Goal: Task Accomplishment & Management: Use online tool/utility

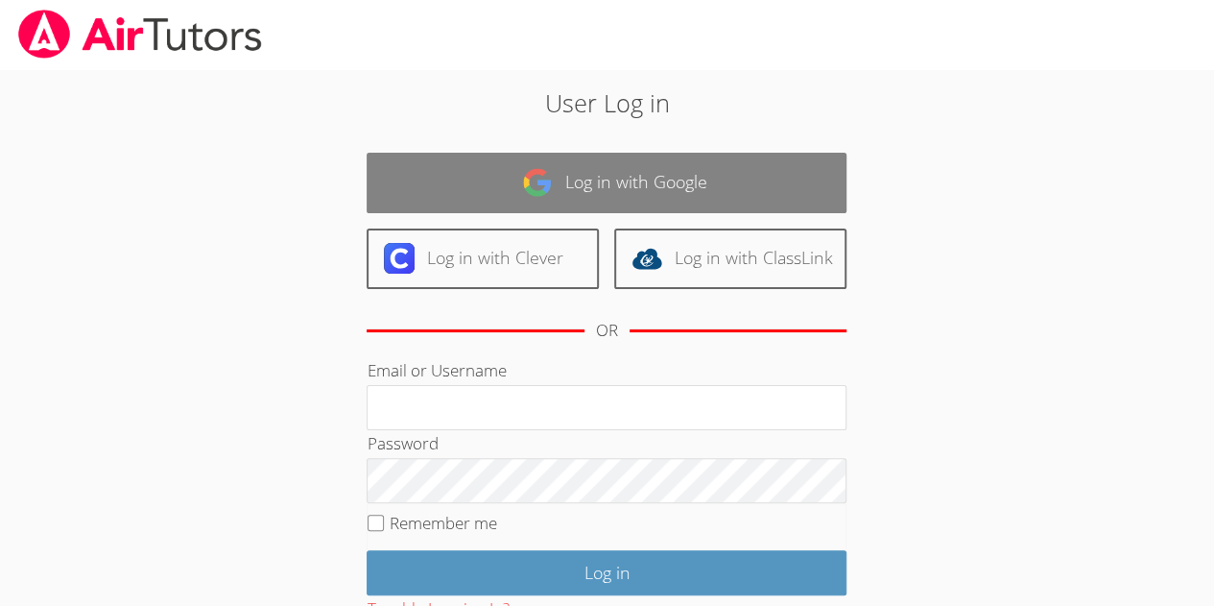
click at [660, 179] on link "Log in with Google" at bounding box center [607, 183] width 480 height 60
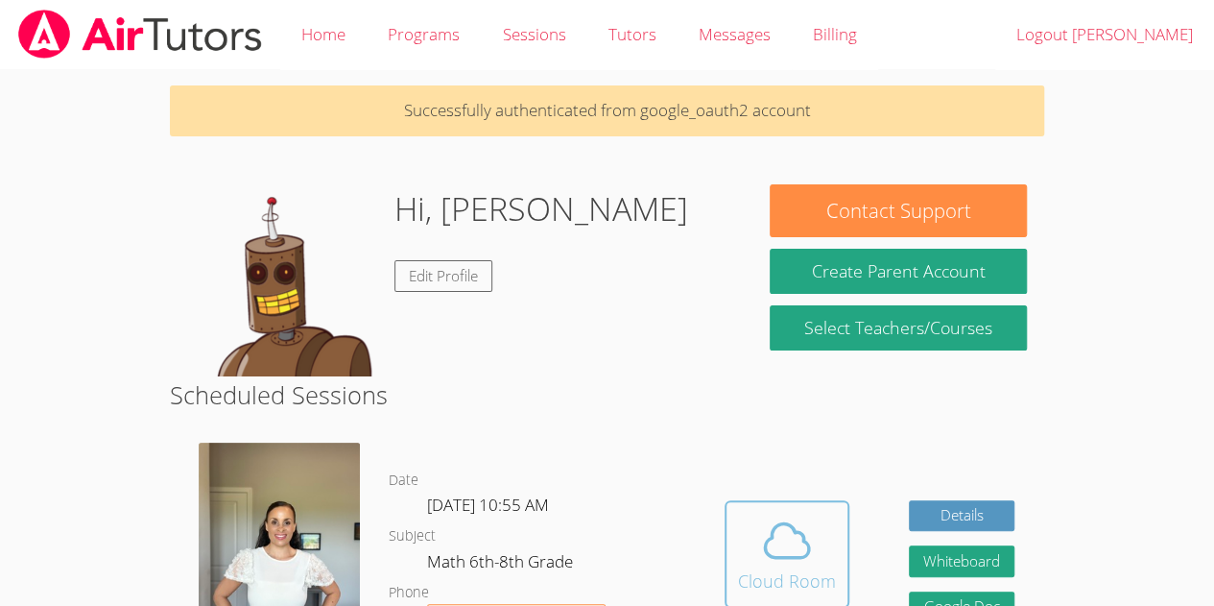
click at [805, 549] on icon at bounding box center [787, 540] width 54 height 54
click at [785, 537] on icon at bounding box center [787, 540] width 54 height 54
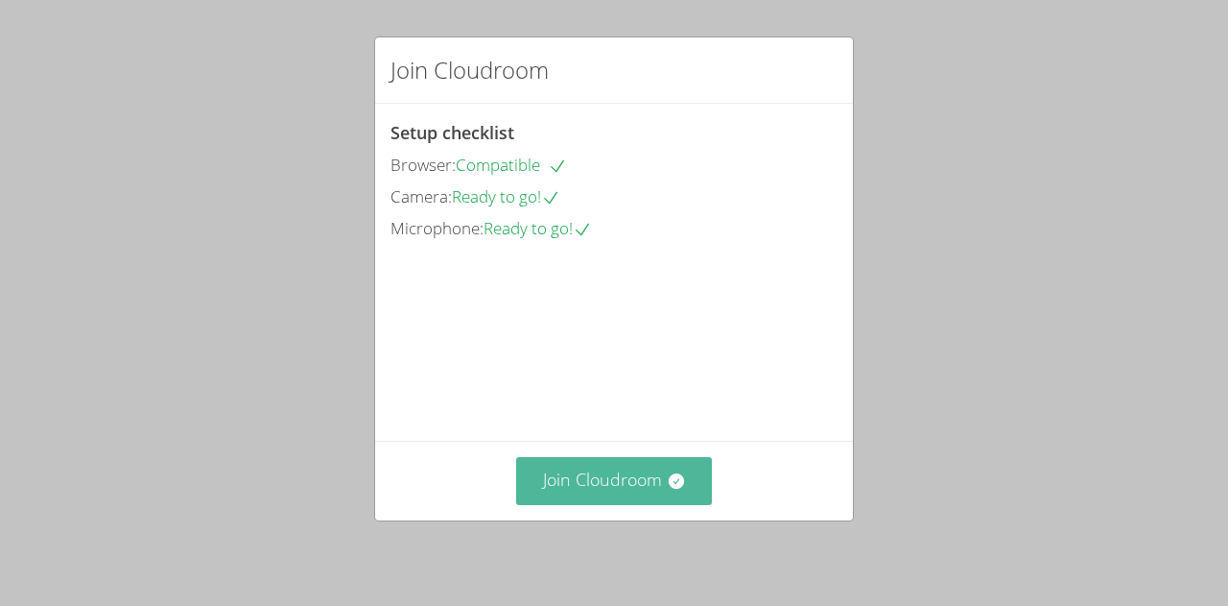
click at [611, 483] on button "Join Cloudroom" at bounding box center [614, 480] width 197 height 47
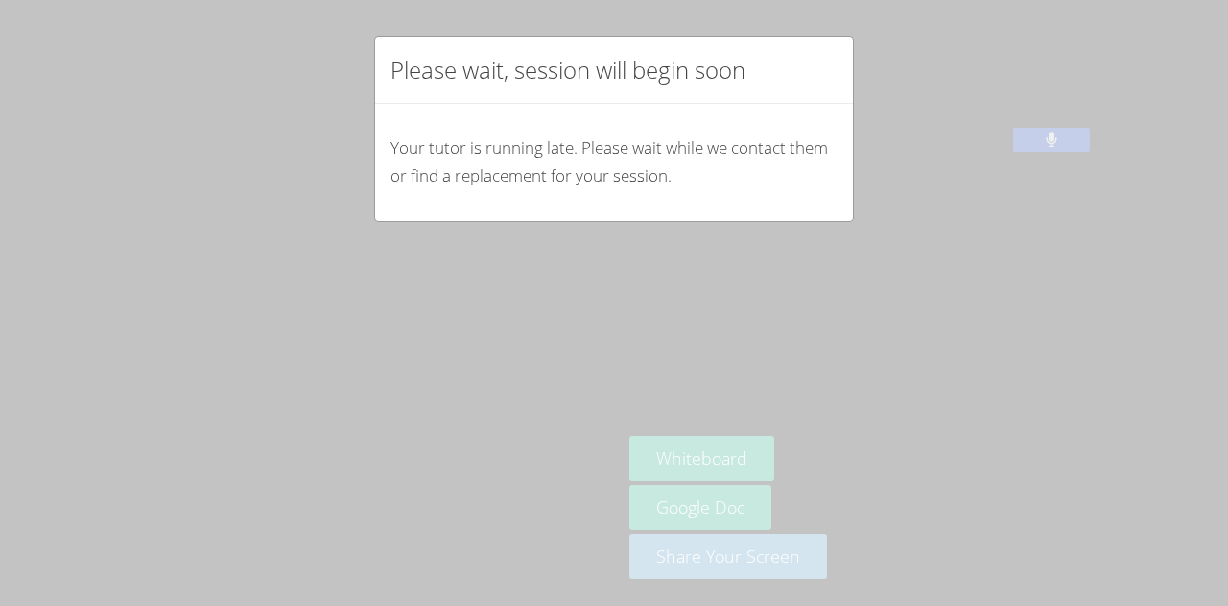
click at [797, 112] on div "Your tutor is running late. Please wait while we contact them or find a replace…" at bounding box center [614, 162] width 478 height 117
click at [831, 79] on div "Please wait, session will begin soon" at bounding box center [614, 70] width 478 height 66
click at [821, 135] on div "Your tutor is running late. Please wait while we contact them or find a replace…" at bounding box center [614, 162] width 478 height 117
click at [810, 212] on div "Your tutor is running late. Please wait while we contact them or find a replace…" at bounding box center [614, 162] width 478 height 117
click at [814, 125] on div "Your tutor is running late. Please wait while we contact them or find a replace…" at bounding box center [614, 162] width 478 height 117
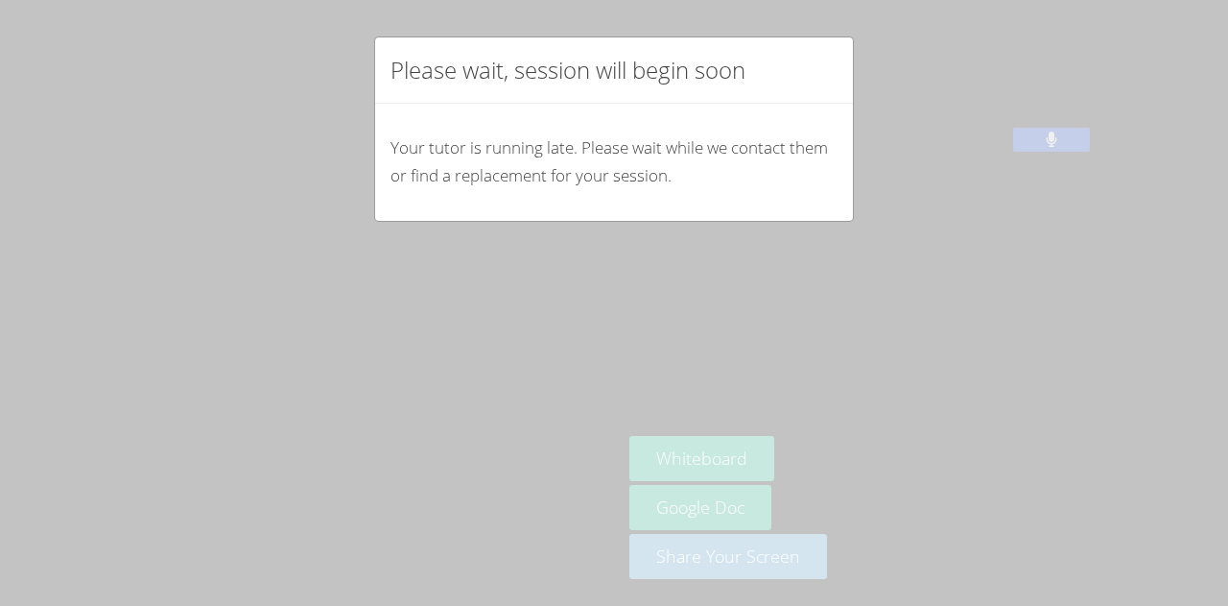
click at [806, 94] on div "Please wait, session will begin soon" at bounding box center [614, 70] width 478 height 66
click at [807, 73] on div "Please wait, session will begin soon" at bounding box center [614, 70] width 478 height 66
click at [821, 61] on div "Please wait, session will begin soon" at bounding box center [614, 70] width 478 height 66
click at [771, 149] on p "Your tutor is running late. Please wait while we contact them or find a replace…" at bounding box center [614, 162] width 447 height 56
click at [804, 101] on div "Please wait, session will begin soon" at bounding box center [614, 70] width 478 height 66
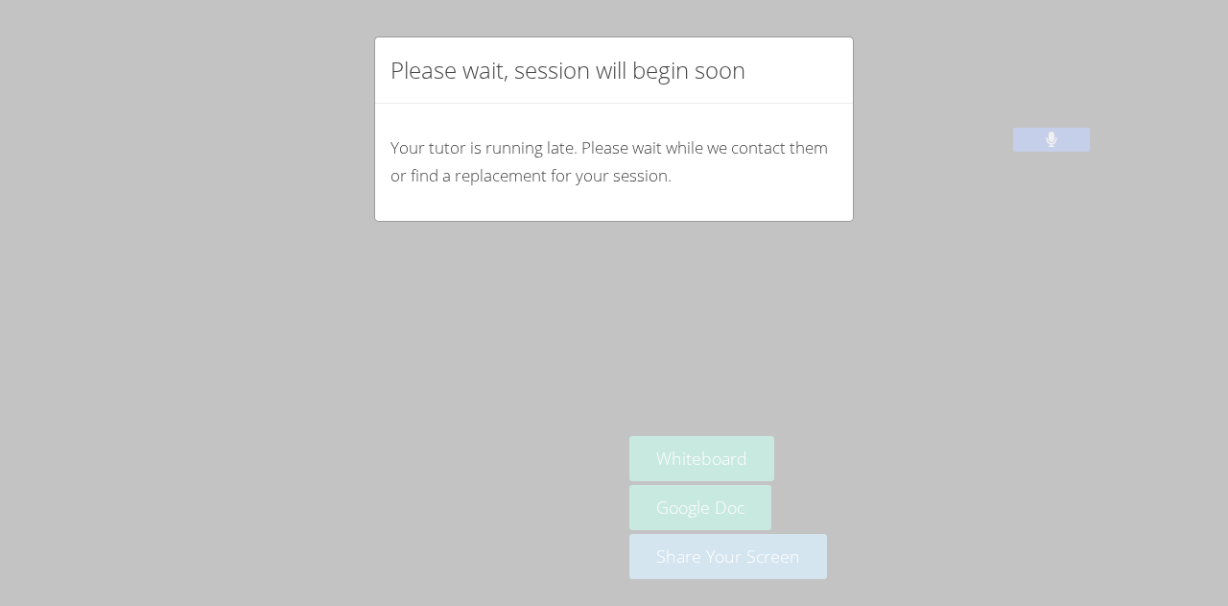
drag, startPoint x: 817, startPoint y: 37, endPoint x: 845, endPoint y: 39, distance: 28.9
click at [845, 39] on div "Please wait, session will begin soon Your tutor is running late. Please wait wh…" at bounding box center [614, 128] width 480 height 185
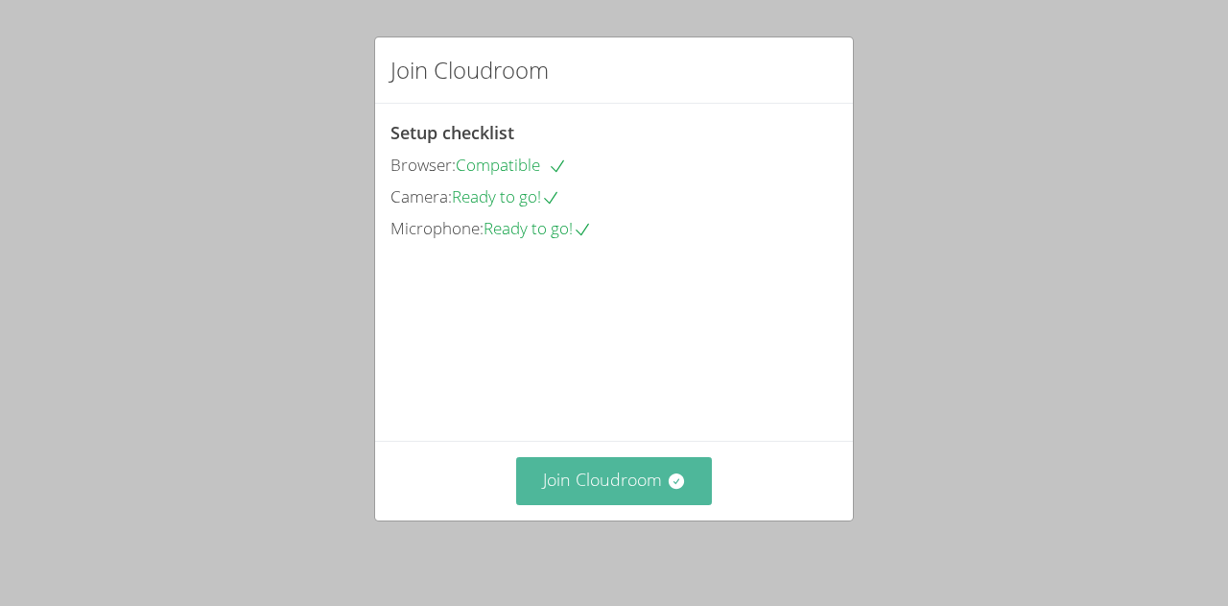
click at [605, 468] on button "Join Cloudroom" at bounding box center [614, 480] width 197 height 47
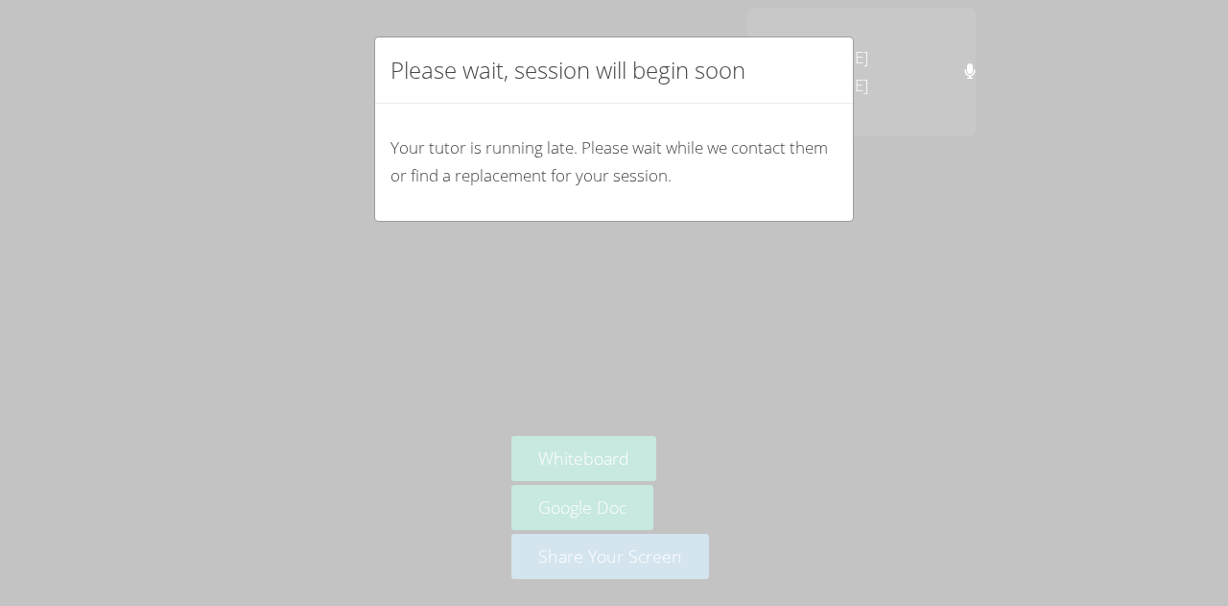
click at [605, 99] on div "Please wait, session will begin soon" at bounding box center [614, 70] width 478 height 66
click at [336, 108] on div "Please wait, session will begin soon Your tutor is running late. Please wait wh…" at bounding box center [614, 303] width 1228 height 606
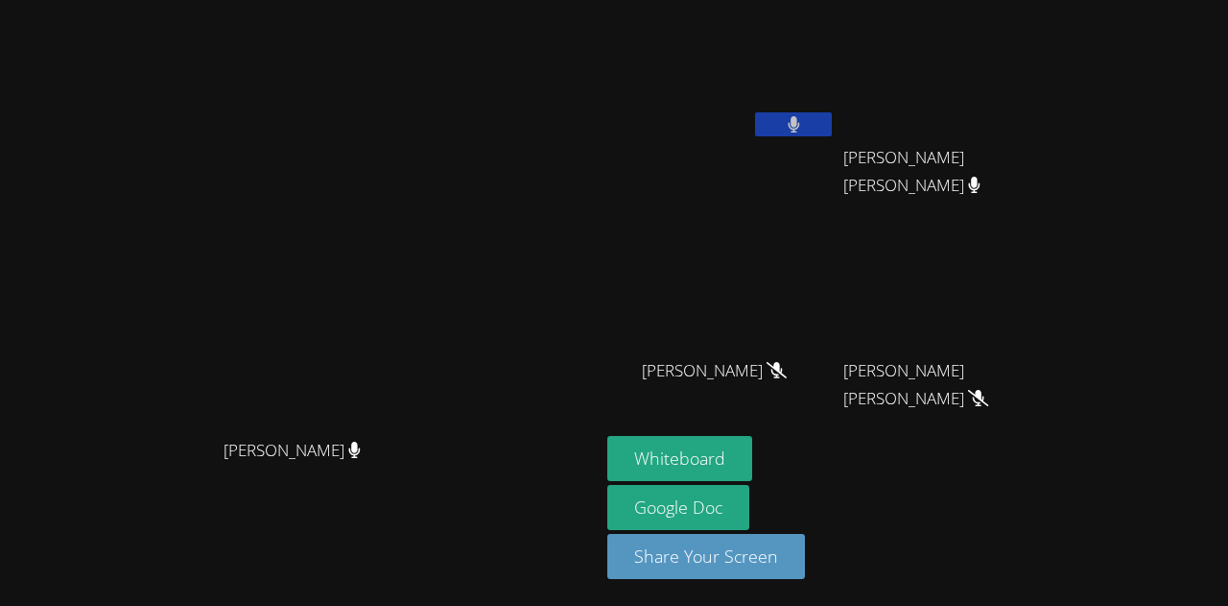
click at [832, 121] on button at bounding box center [793, 124] width 77 height 24
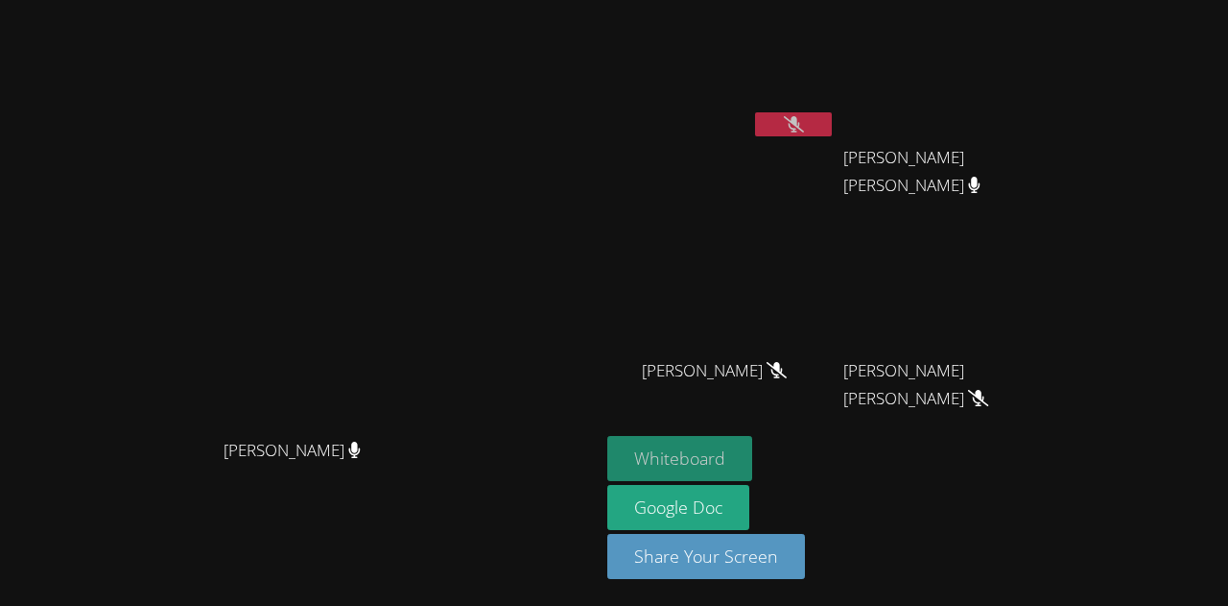
click at [752, 448] on button "Whiteboard" at bounding box center [679, 458] width 145 height 45
click at [752, 466] on button "Whiteboard" at bounding box center [679, 458] width 145 height 45
click at [832, 124] on button at bounding box center [793, 124] width 77 height 24
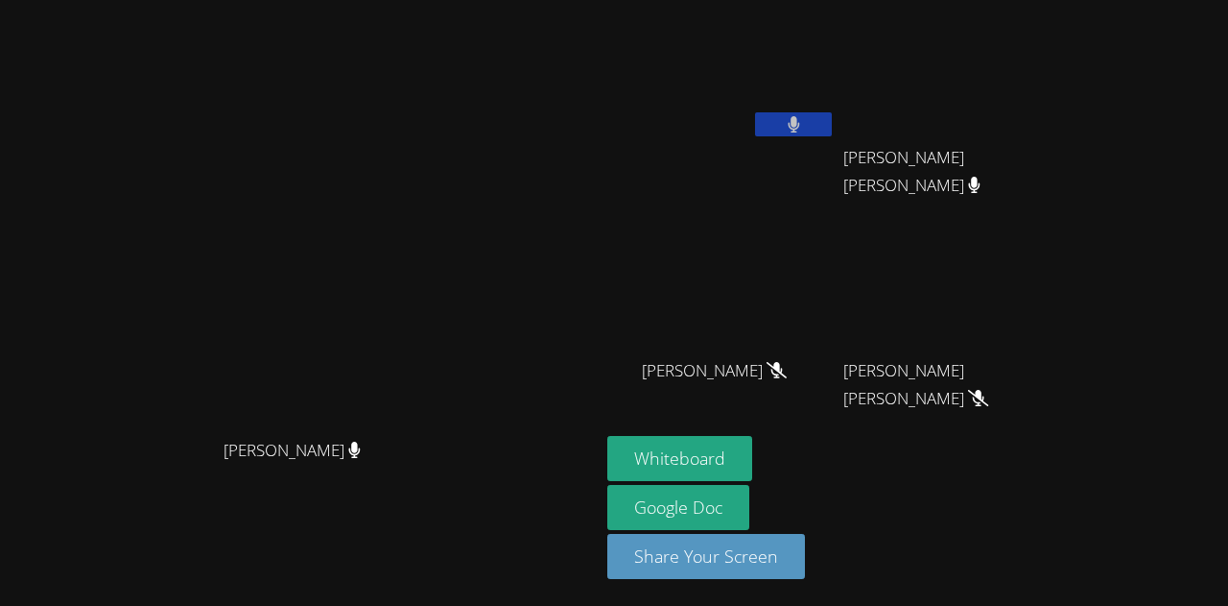
click at [832, 129] on button at bounding box center [793, 124] width 77 height 24
click at [804, 131] on icon at bounding box center [794, 124] width 20 height 16
click at [832, 122] on button at bounding box center [793, 124] width 77 height 24
click at [832, 127] on button at bounding box center [793, 124] width 77 height 24
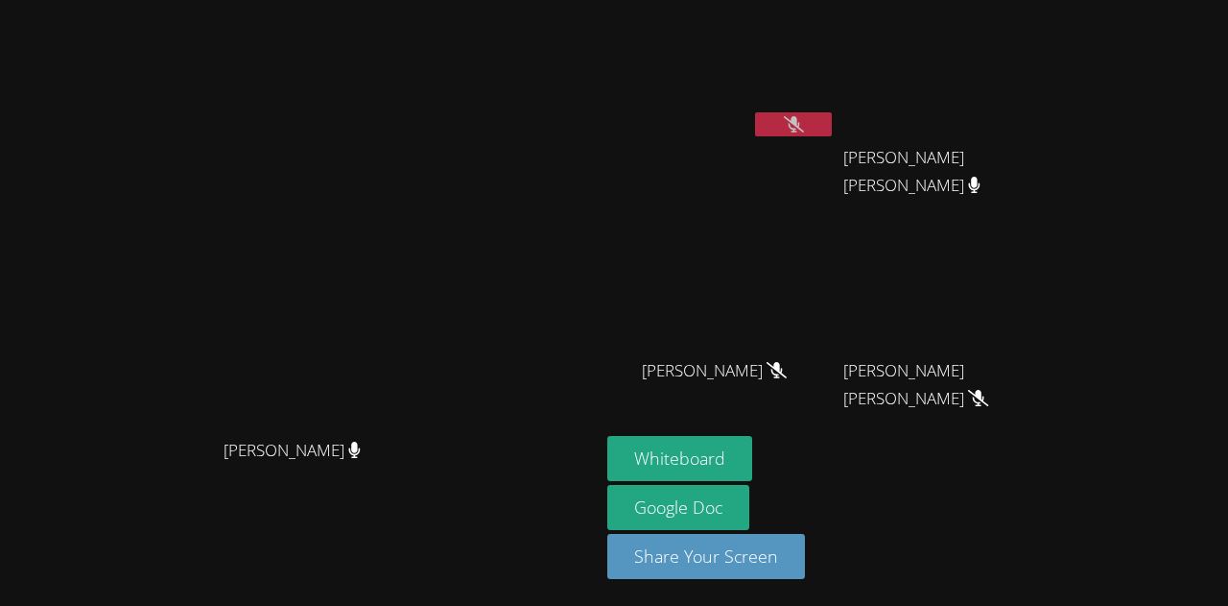
click at [832, 127] on button at bounding box center [793, 124] width 77 height 24
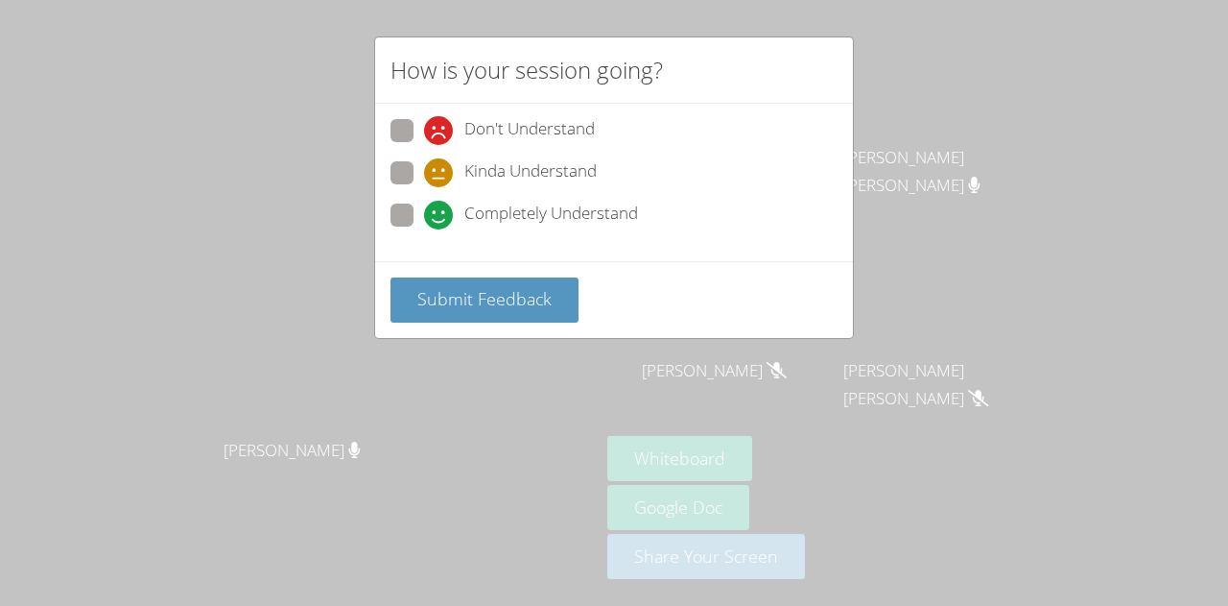
click at [424, 229] on span at bounding box center [424, 229] width 0 height 0
click at [424, 219] on input "Completely Understand" at bounding box center [432, 211] width 16 height 16
radio input "true"
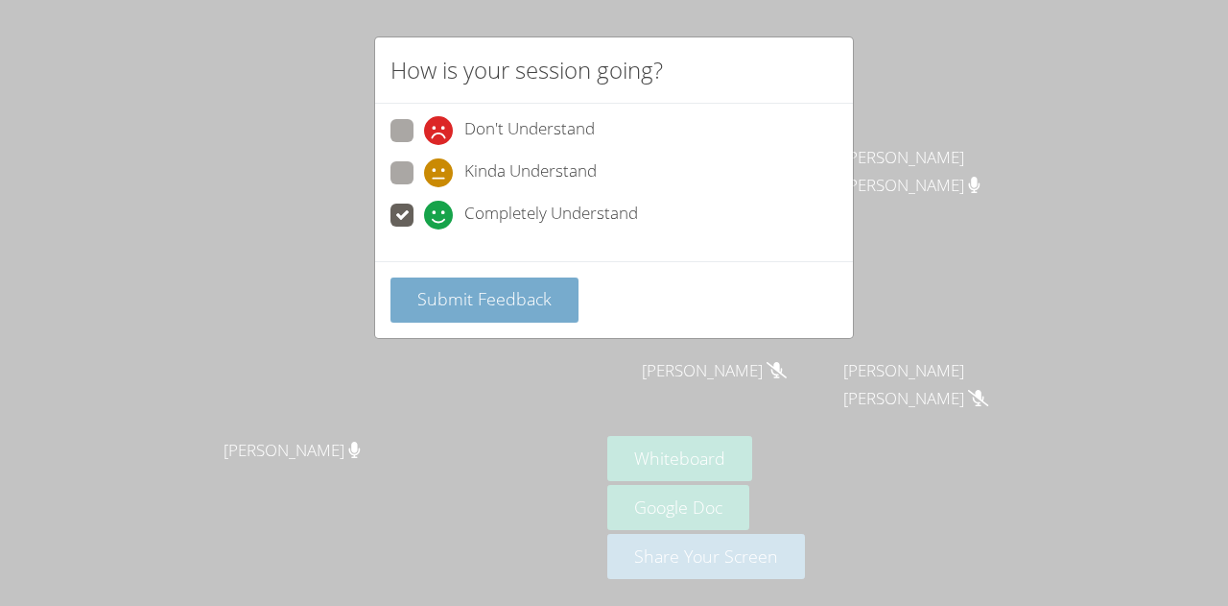
click at [444, 297] on span "Submit Feedback" at bounding box center [484, 298] width 134 height 23
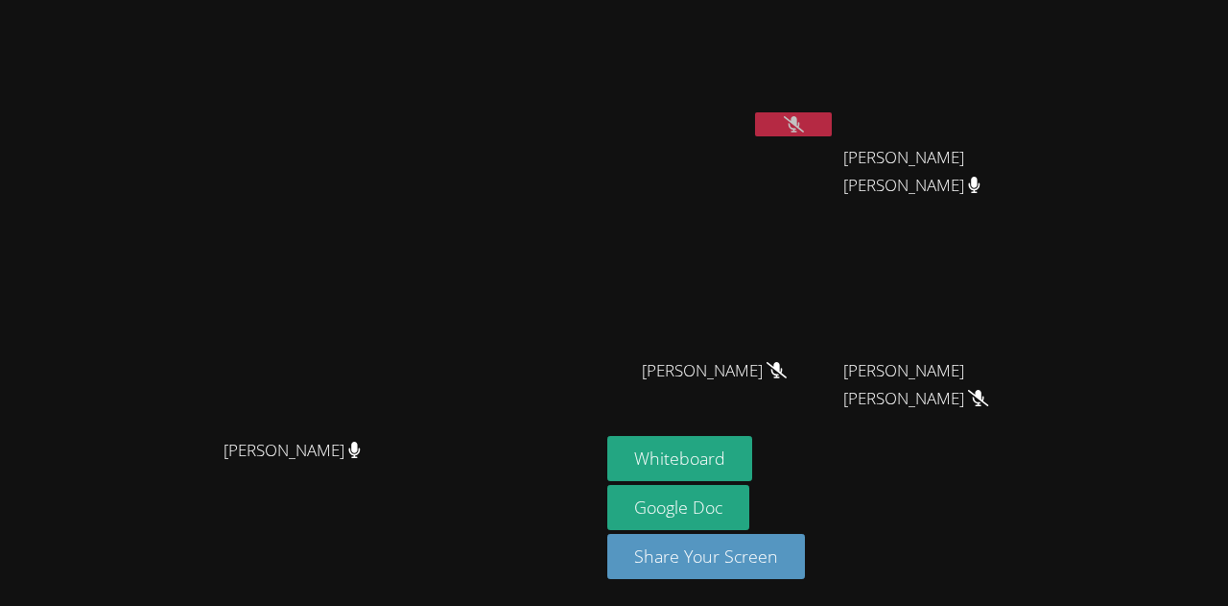
click at [804, 128] on icon at bounding box center [794, 124] width 20 height 16
click at [800, 121] on icon at bounding box center [794, 124] width 12 height 16
